Goal: Transaction & Acquisition: Book appointment/travel/reservation

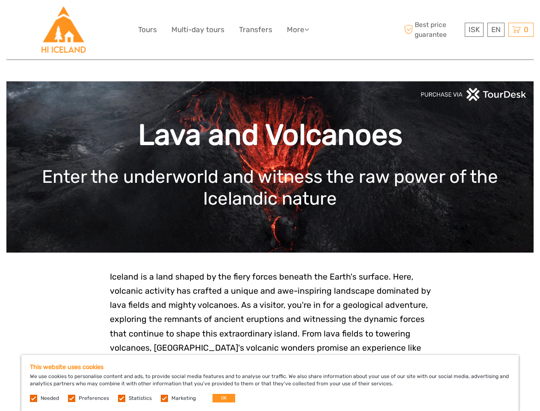
click at [231, 30] on ul "Tours Multi-day tours Transfers More Food & drink Travel Articles Food & drink …" at bounding box center [230, 30] width 184 height 12
click at [298, 30] on link "More" at bounding box center [298, 30] width 22 height 12
click at [308, 29] on icon at bounding box center [306, 29] width 5 height 7
click at [474, 30] on span "ISK" at bounding box center [474, 29] width 11 height 9
click at [496, 30] on div "EN English Español Deutsch" at bounding box center [496, 30] width 17 height 14
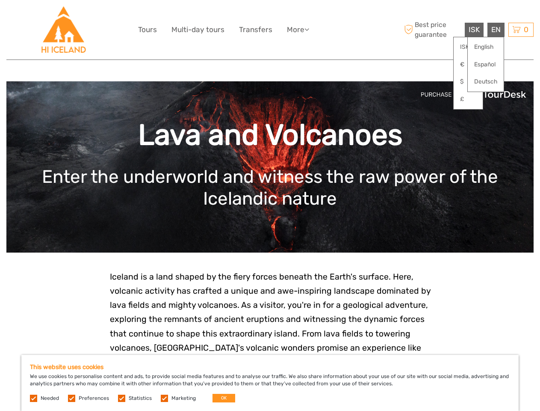
click at [521, 30] on div "0 Items Total 0 ISK Checkout The shopping cart is empty." at bounding box center [520, 30] width 25 height 14
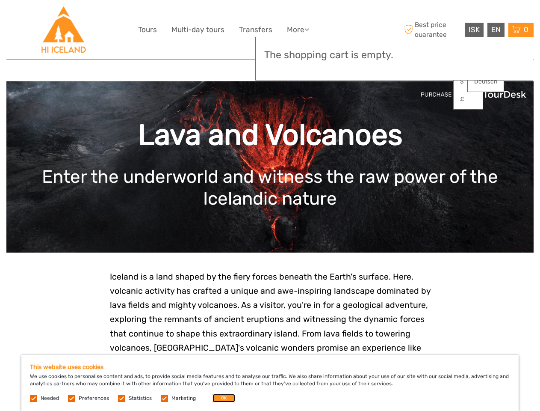
click at [220, 398] on button "OK" at bounding box center [224, 397] width 23 height 9
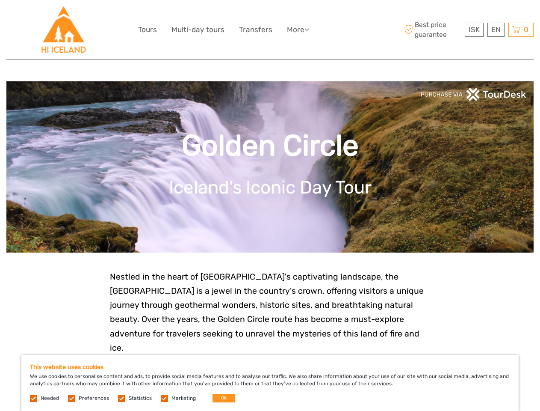
click at [231, 30] on ul "Tours Multi-day tours Transfers More Food & drink Travel Articles Food & drink …" at bounding box center [230, 30] width 184 height 12
click at [298, 30] on link "More" at bounding box center [298, 30] width 22 height 12
click at [308, 29] on icon at bounding box center [306, 29] width 5 height 7
click at [474, 30] on span "ISK" at bounding box center [474, 29] width 11 height 9
click at [496, 30] on div "EN English Español Deutsch" at bounding box center [496, 30] width 17 height 14
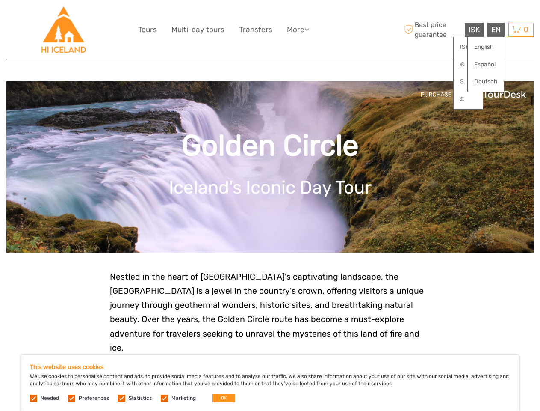
click at [521, 30] on div "0 Items Total 0 ISK Checkout The shopping cart is empty." at bounding box center [520, 30] width 25 height 14
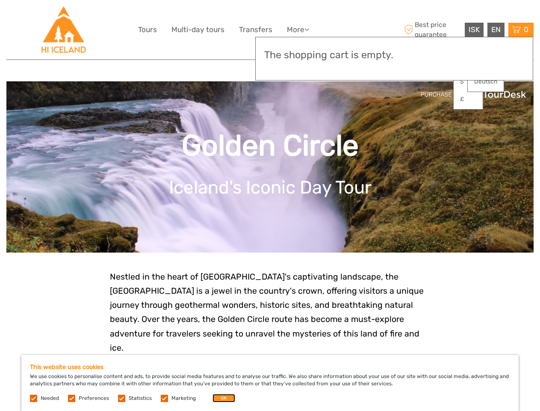
click at [220, 398] on button "OK" at bounding box center [224, 397] width 23 height 9
